Goal: Find specific page/section: Find specific page/section

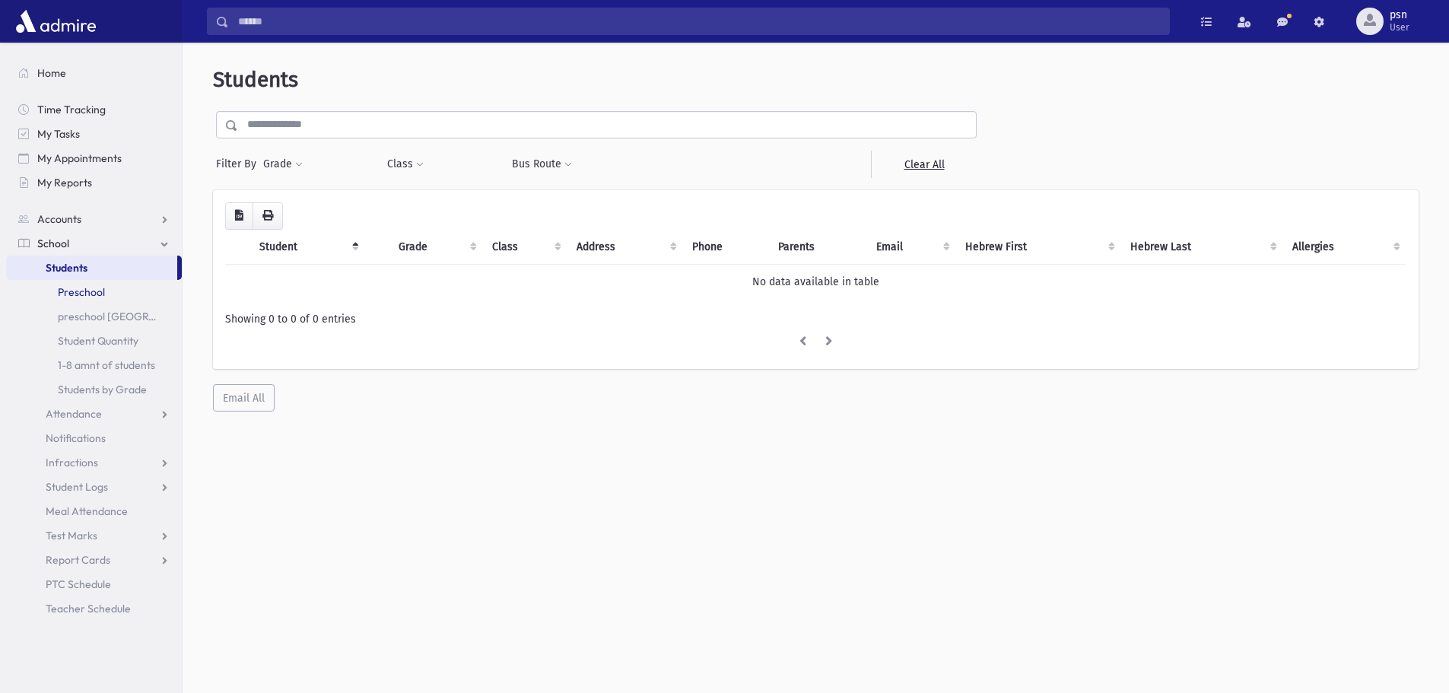
click at [104, 294] on link "Preschool" at bounding box center [94, 292] width 176 height 24
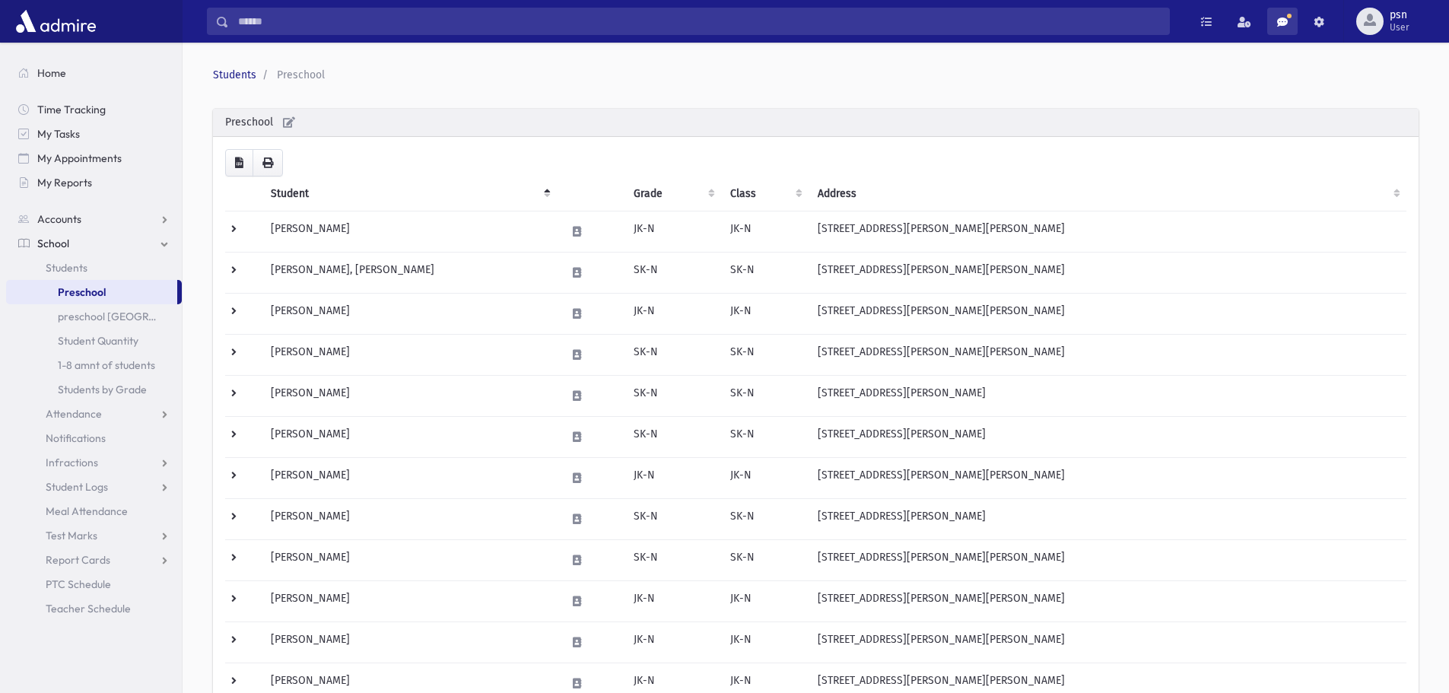
click at [1284, 21] on span at bounding box center [1282, 22] width 11 height 11
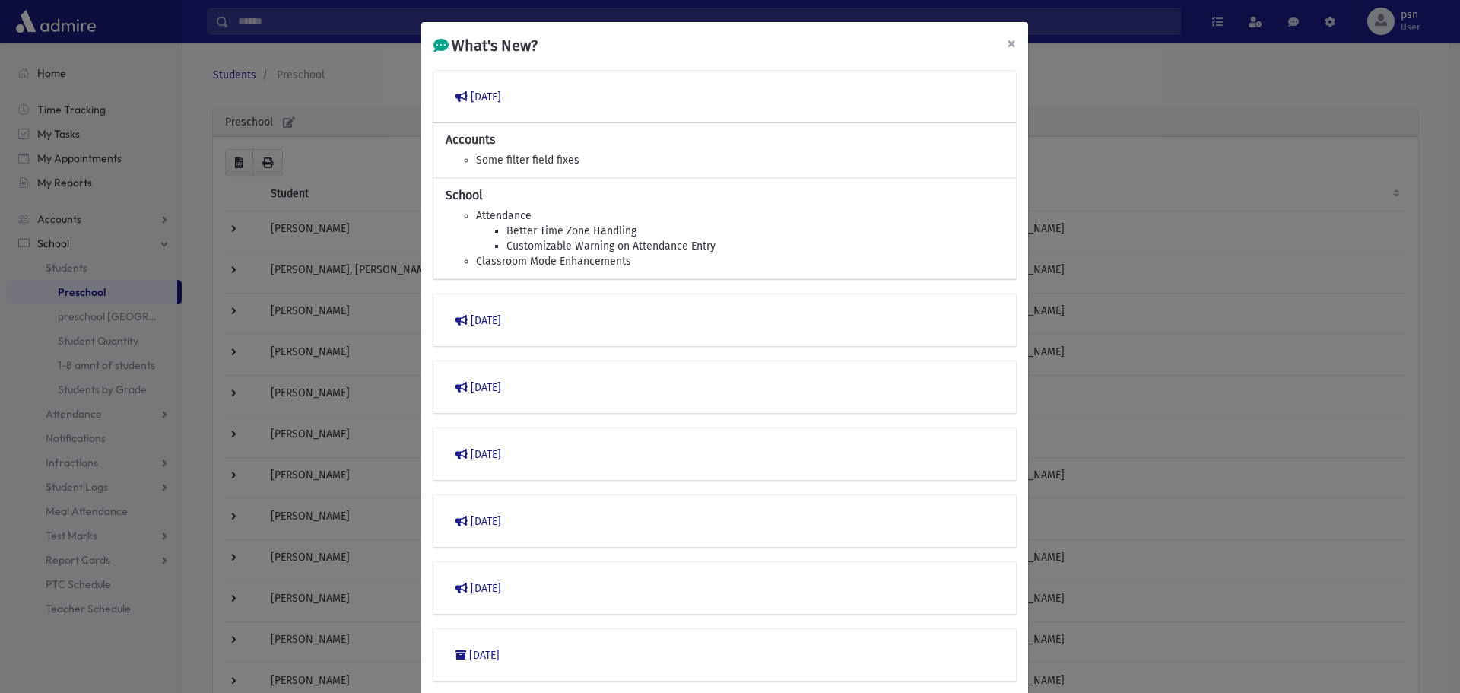
click at [999, 43] on button "×" at bounding box center [1011, 43] width 33 height 43
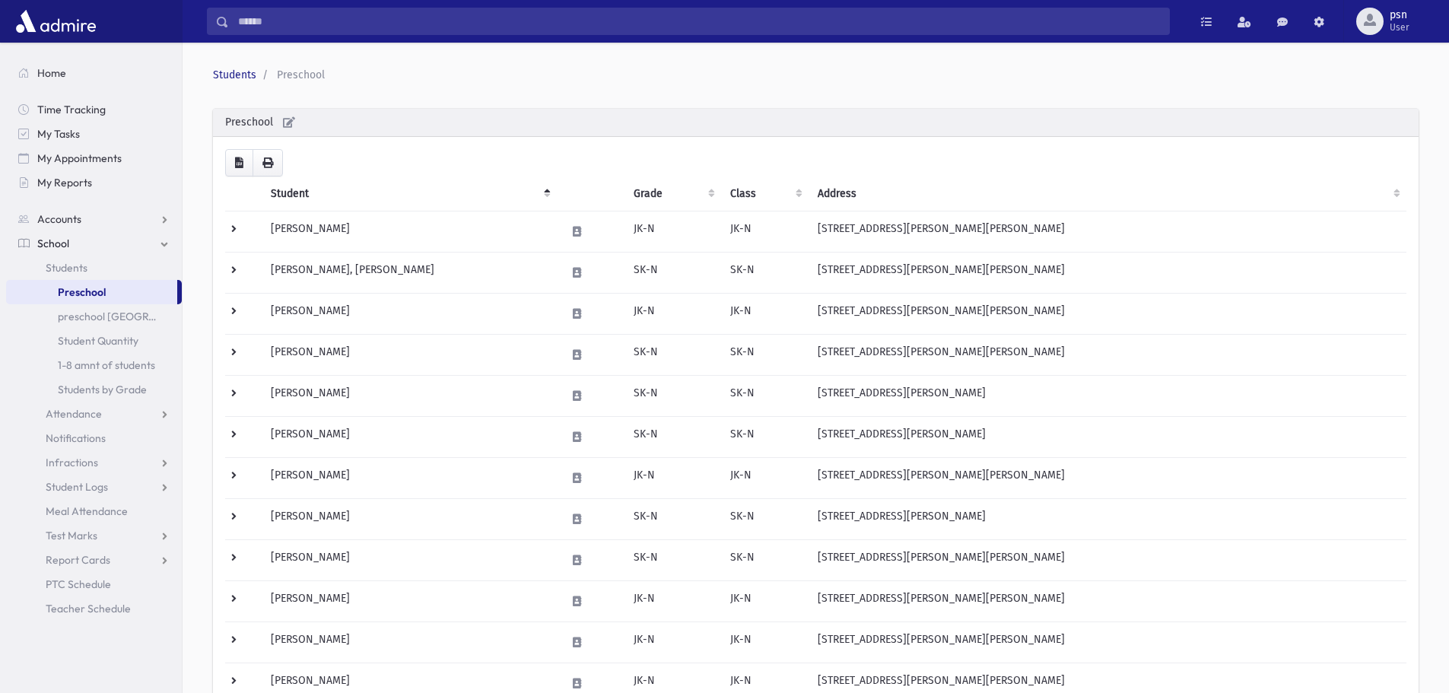
click at [307, 75] on span "Preschool" at bounding box center [301, 74] width 48 height 13
click at [291, 24] on input "Search" at bounding box center [699, 21] width 940 height 27
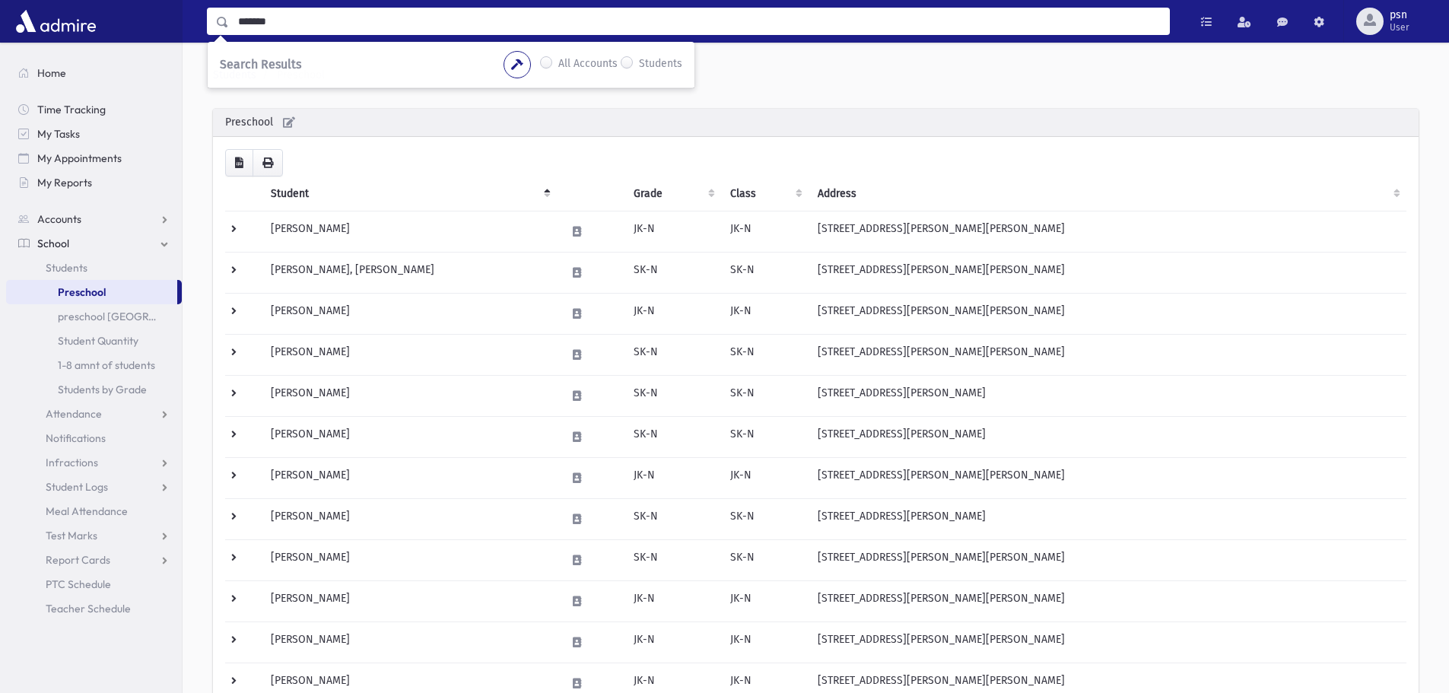
type input "*******"
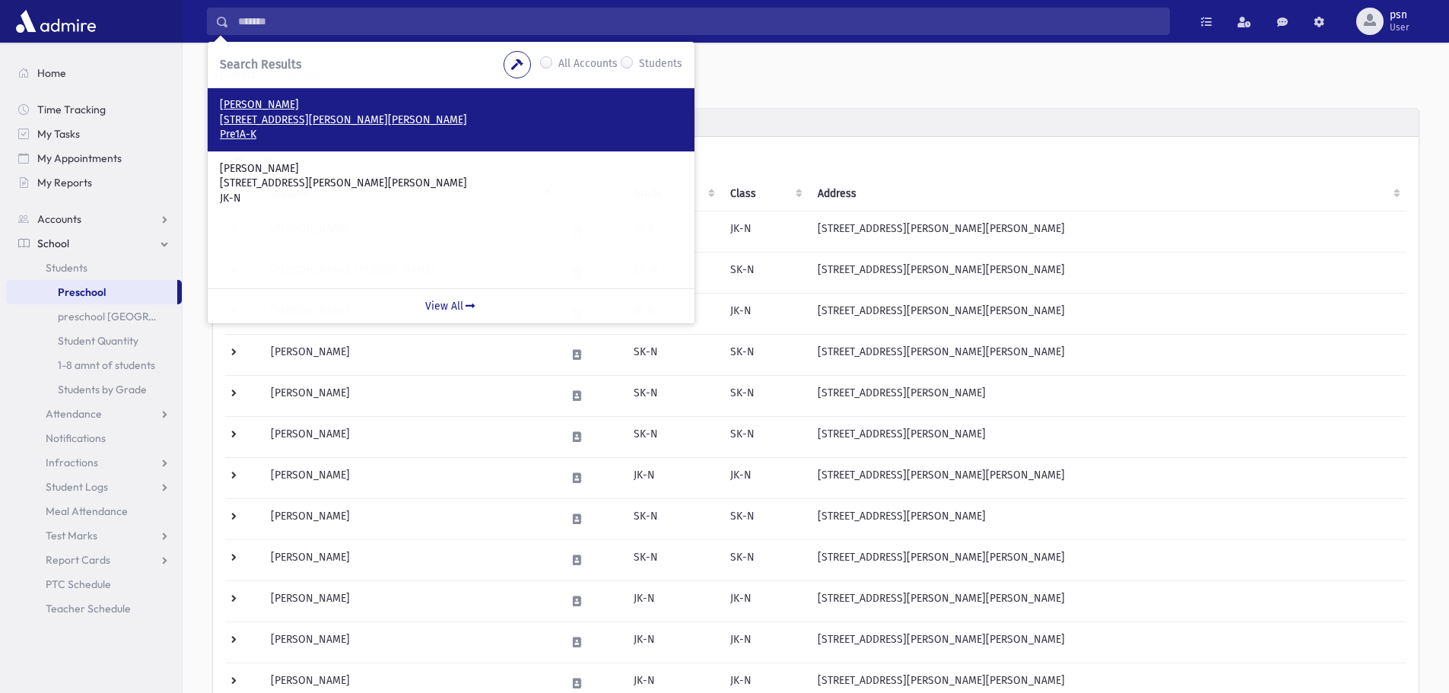
click at [298, 98] on p "Welcher, Elchonon Yosef" at bounding box center [451, 104] width 462 height 15
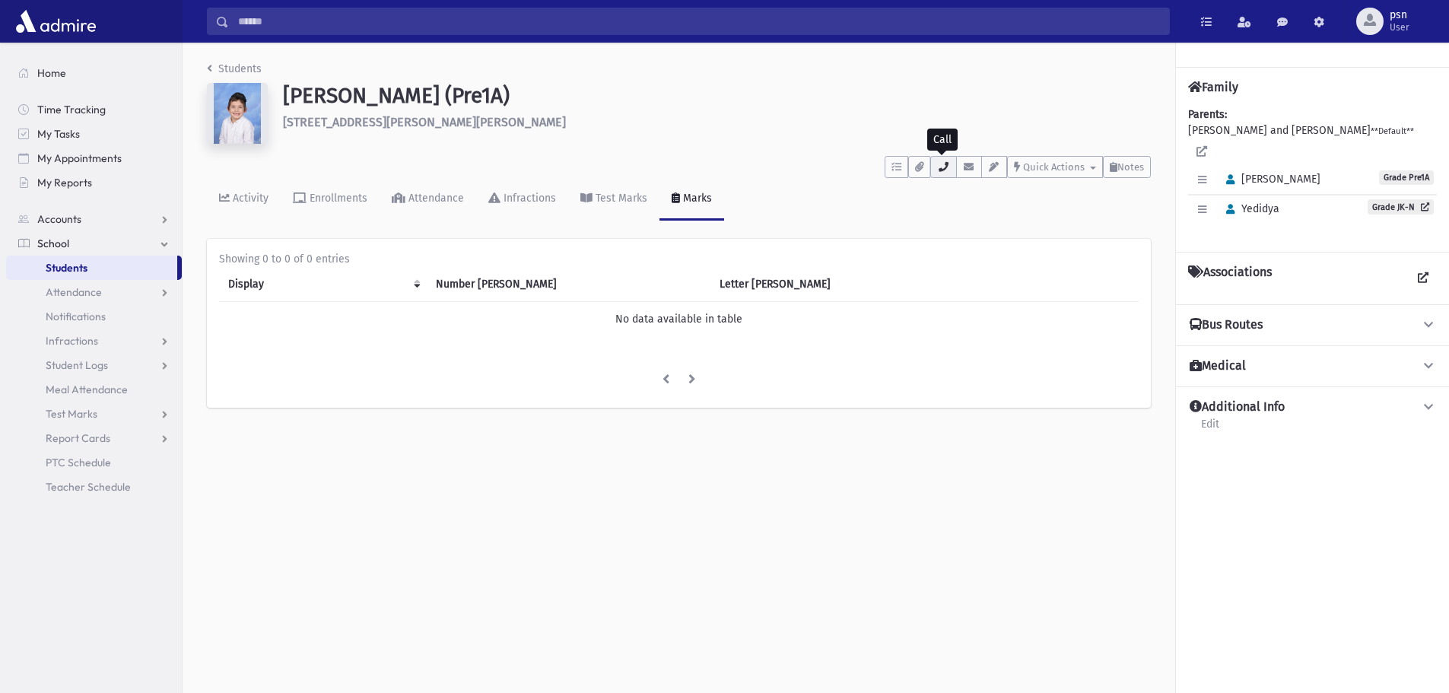
click at [944, 170] on icon "button" at bounding box center [943, 167] width 12 height 10
click at [368, 16] on input "Search" at bounding box center [699, 21] width 940 height 27
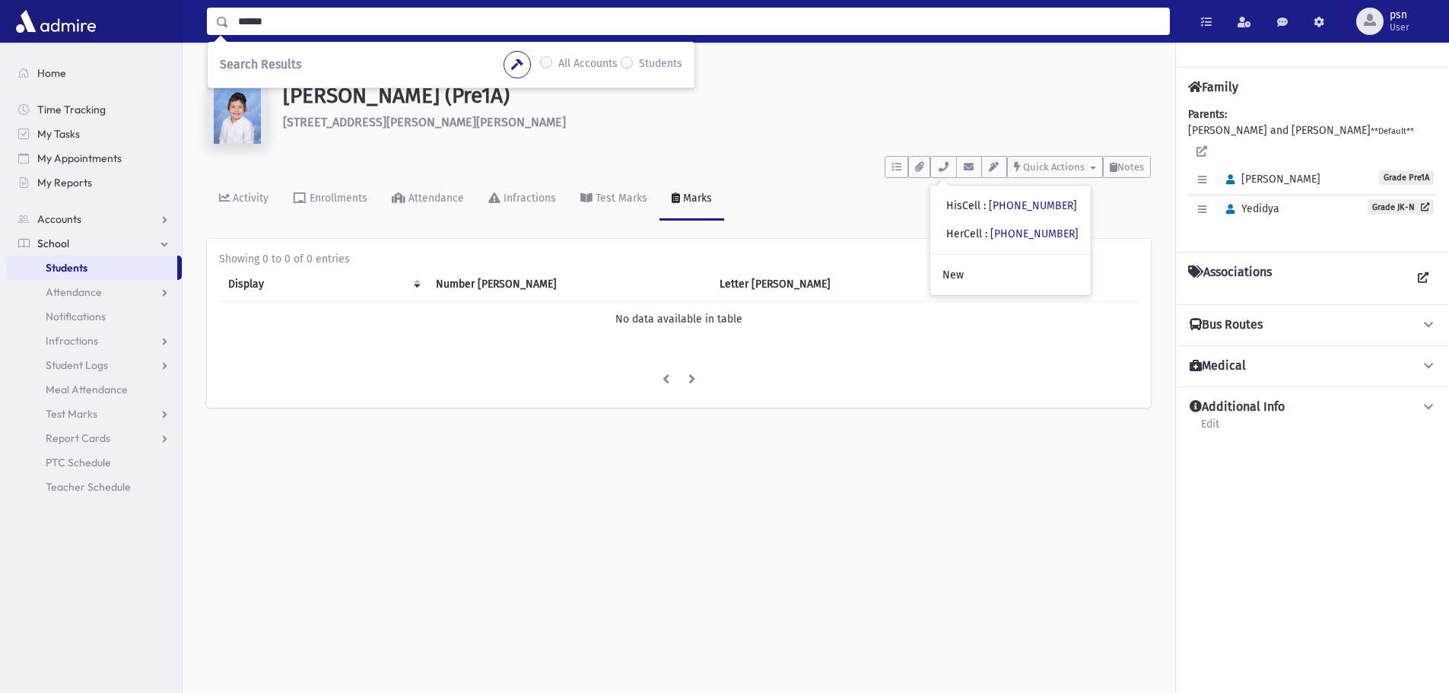
type input "******"
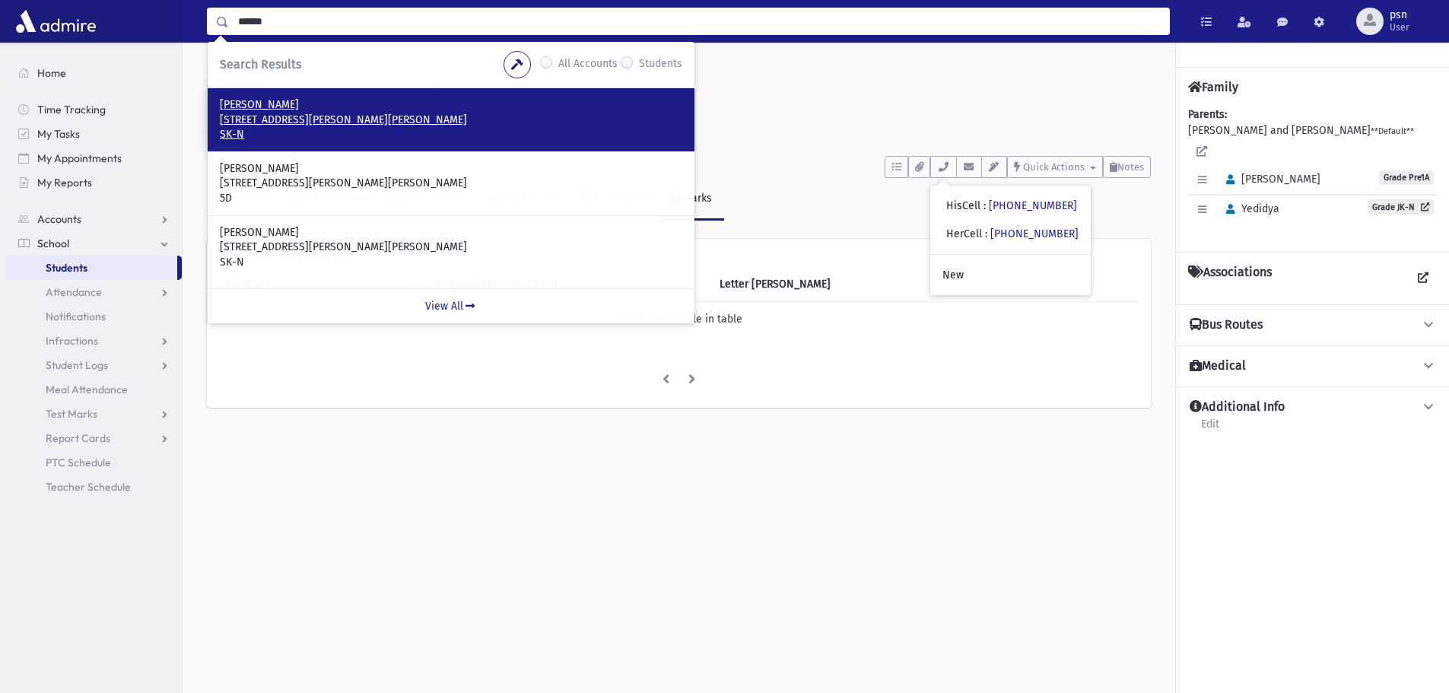
click at [360, 116] on p "150 Lisa Crescent Thornhill, ON L4J 2N3 CANADA" at bounding box center [451, 120] width 462 height 15
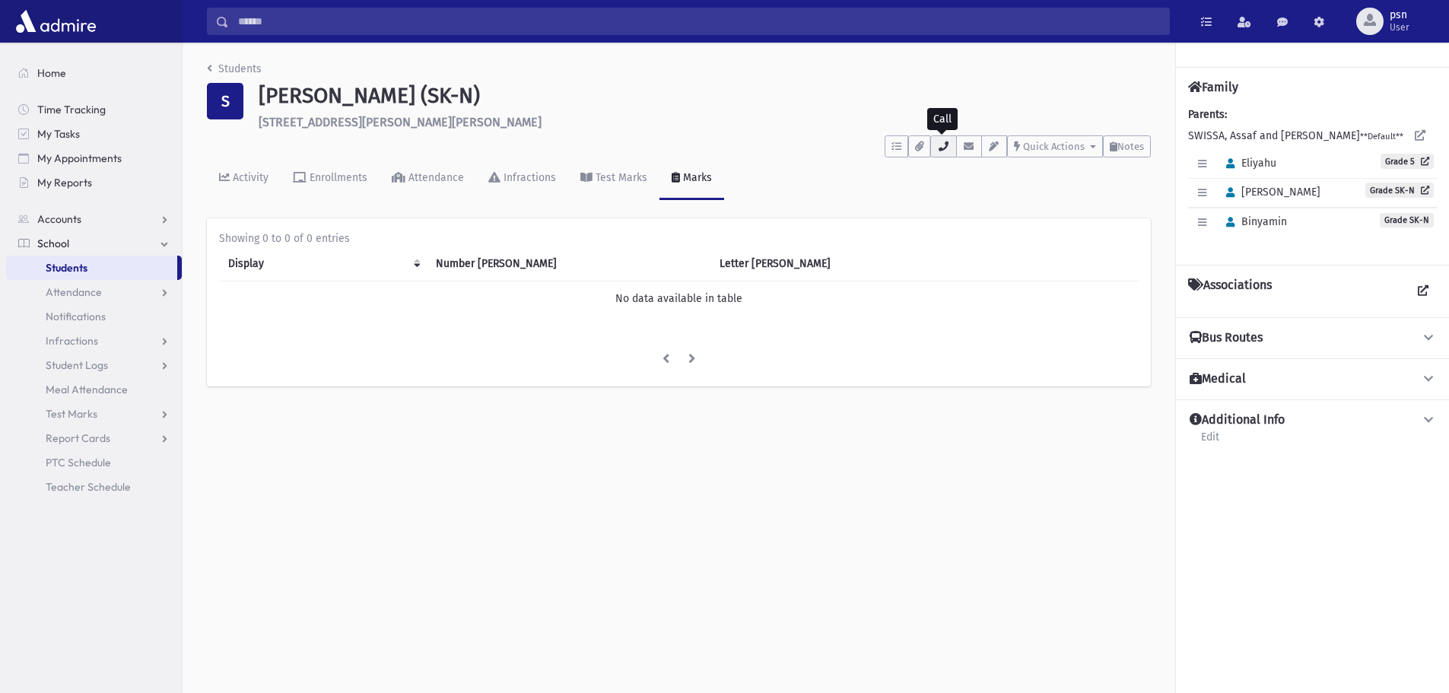
click at [939, 146] on icon "button" at bounding box center [943, 146] width 12 height 10
